Goal: Information Seeking & Learning: Learn about a topic

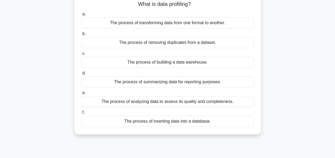
scroll to position [39, 0]
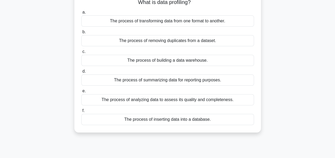
drag, startPoint x: 208, startPoint y: 28, endPoint x: 206, endPoint y: 24, distance: 3.9
click at [206, 24] on div "a. The process of transforming data from one format to another. b. The process …" at bounding box center [167, 67] width 179 height 118
click at [206, 24] on div "The process of transforming data from one format to another." at bounding box center [167, 20] width 173 height 11
click at [81, 14] on input "a. The process of transforming data from one format to another." at bounding box center [81, 12] width 0 height 3
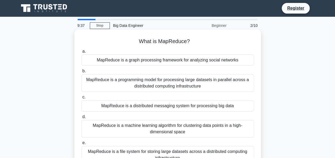
scroll to position [0, 0]
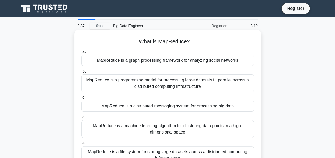
click at [164, 18] on main "9:37 Stop Big Data Engineer Beginner 2/10 What is MapReduce? .spinner_0XTQ{tran…" at bounding box center [167, 152] width 335 height 271
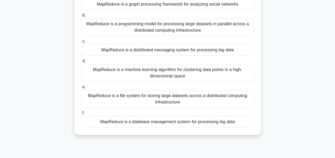
scroll to position [57, 0]
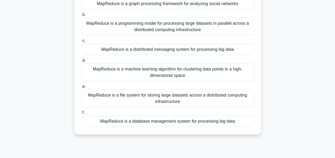
click at [240, 101] on div "MapReduce is a file system for storing large datasets across a distributed comp…" at bounding box center [167, 99] width 173 height 18
click at [81, 89] on input "e. MapReduce is a file system for storing large datasets across a distributed c…" at bounding box center [81, 86] width 0 height 3
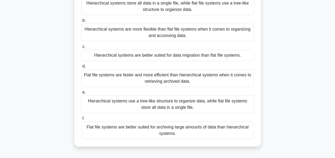
scroll to position [0, 0]
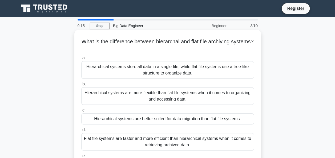
click at [166, 105] on div "Hierarchical systems are more flexible than flat file systems when it comes to …" at bounding box center [167, 96] width 173 height 18
click at [81, 86] on input "b. Hierarchical systems are more flexible than flat file systems when it comes …" at bounding box center [81, 84] width 0 height 3
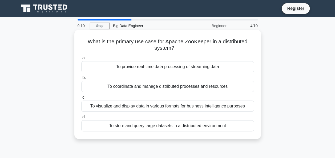
click at [165, 110] on div "To visualize and display data in various formats for business intelligence purp…" at bounding box center [167, 106] width 173 height 11
click at [81, 99] on input "c. To visualize and display data in various formats for business intelligence p…" at bounding box center [81, 97] width 0 height 3
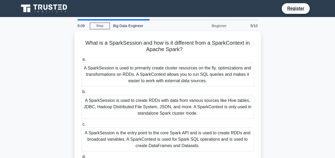
click at [165, 110] on div "A SparkSession is used to create RDDs with data from various sources like Hive …" at bounding box center [167, 107] width 173 height 24
click at [81, 94] on input "b. A SparkSession is used to create RDDs with data from various sources like Hi…" at bounding box center [81, 91] width 0 height 3
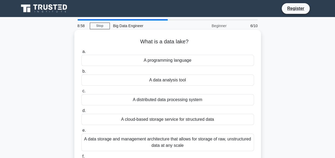
click at [162, 122] on div "A cloud-based storage service for structured data" at bounding box center [167, 119] width 173 height 11
click at [81, 113] on input "d. A cloud-based storage service for structured data" at bounding box center [81, 110] width 0 height 3
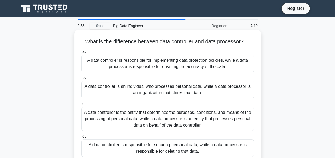
drag, startPoint x: 162, startPoint y: 122, endPoint x: 161, endPoint y: 118, distance: 4.3
click at [161, 118] on div "A data controller is the entity that determines the purposes, conditions, and m…" at bounding box center [167, 119] width 173 height 24
click at [81, 106] on input "c. A data controller is the entity that determines the purposes, conditions, an…" at bounding box center [81, 103] width 0 height 3
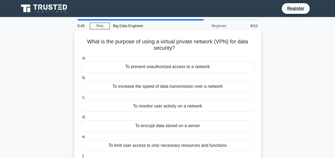
click at [168, 100] on label "c. To monitor user activity on a network" at bounding box center [167, 103] width 173 height 18
click at [81, 99] on input "c. To monitor user activity on a network" at bounding box center [81, 97] width 0 height 3
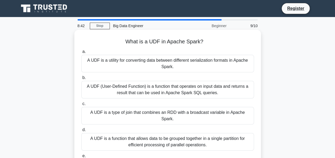
click at [159, 99] on div "a. A UDF is a utility for converting data between different serialization forma…" at bounding box center [167, 122] width 179 height 150
click at [159, 97] on div "A UDF (User-Defined Function) is a function that operates on input data and ret…" at bounding box center [167, 90] width 173 height 18
click at [81, 80] on input "b. A UDF (User-Defined Function) is a function that operates on input data and …" at bounding box center [81, 77] width 0 height 3
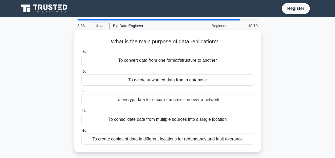
click at [161, 112] on label "d. To consolidate data from multiple sources into a single location" at bounding box center [167, 117] width 173 height 18
click at [81, 112] on input "d. To consolidate data from multiple sources into a single location" at bounding box center [81, 110] width 0 height 3
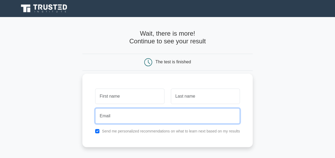
click at [165, 113] on input "email" at bounding box center [167, 116] width 145 height 15
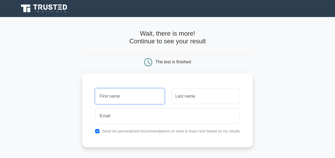
drag, startPoint x: 165, startPoint y: 113, endPoint x: 133, endPoint y: 95, distance: 36.1
click at [133, 95] on input "text" at bounding box center [129, 96] width 69 height 15
type input "Joel"
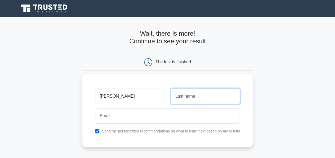
click at [188, 99] on input "text" at bounding box center [205, 96] width 69 height 15
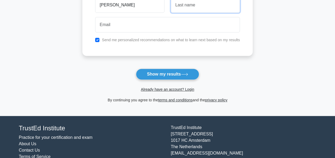
scroll to position [93, 0]
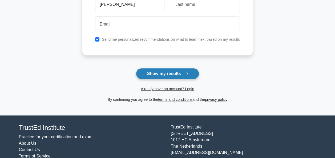
click at [180, 73] on button "Show my results" at bounding box center [167, 73] width 63 height 11
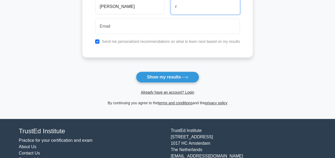
type input "r"
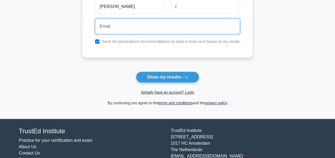
click at [142, 33] on input "email" at bounding box center [167, 26] width 145 height 15
type input "joel110495@gmail.com"
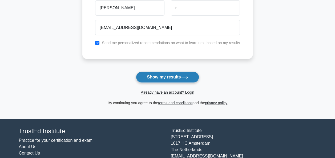
click at [163, 73] on button "Show my results" at bounding box center [167, 77] width 63 height 11
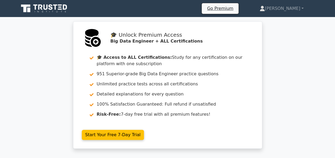
drag, startPoint x: 10, startPoint y: 0, endPoint x: 33, endPoint y: 69, distance: 72.6
click at [33, 69] on div "plus-database 🎓 Unlock Premium Access Big Data Engineer + ALL Certifications 🎓 …" at bounding box center [167, 88] width 335 height 134
